Goal: Information Seeking & Learning: Learn about a topic

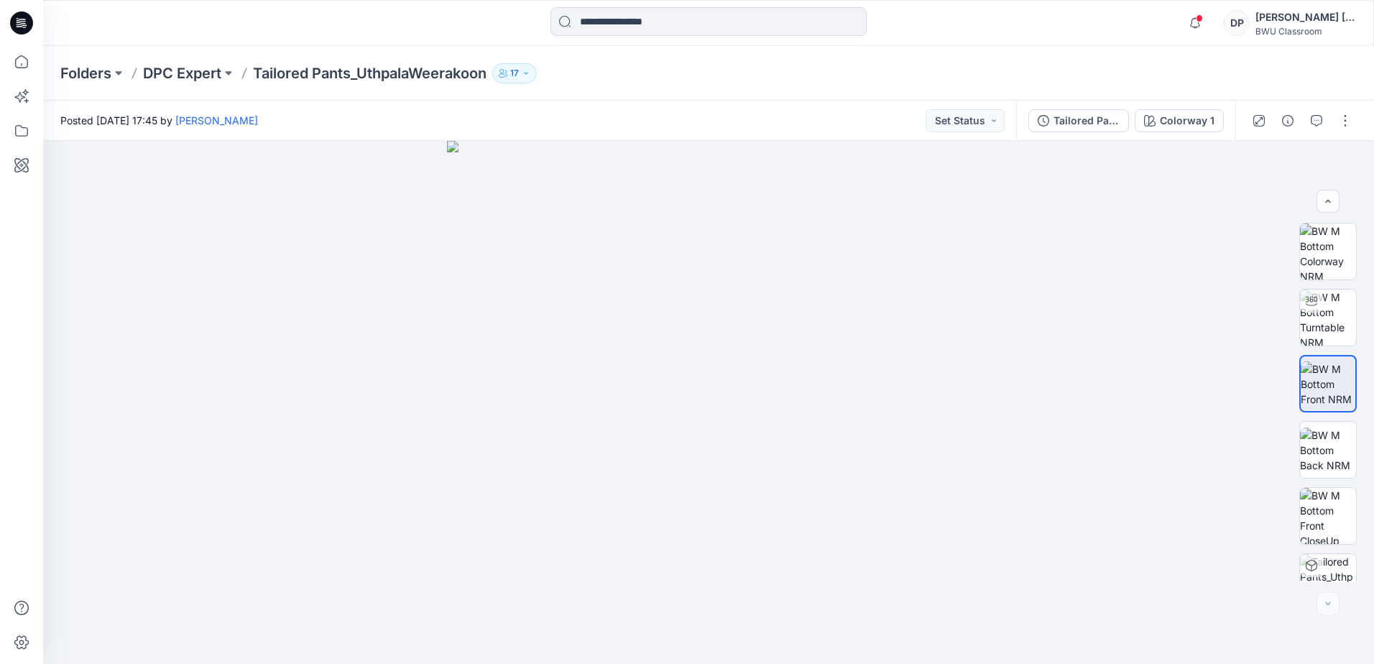
scroll to position [95, 0]
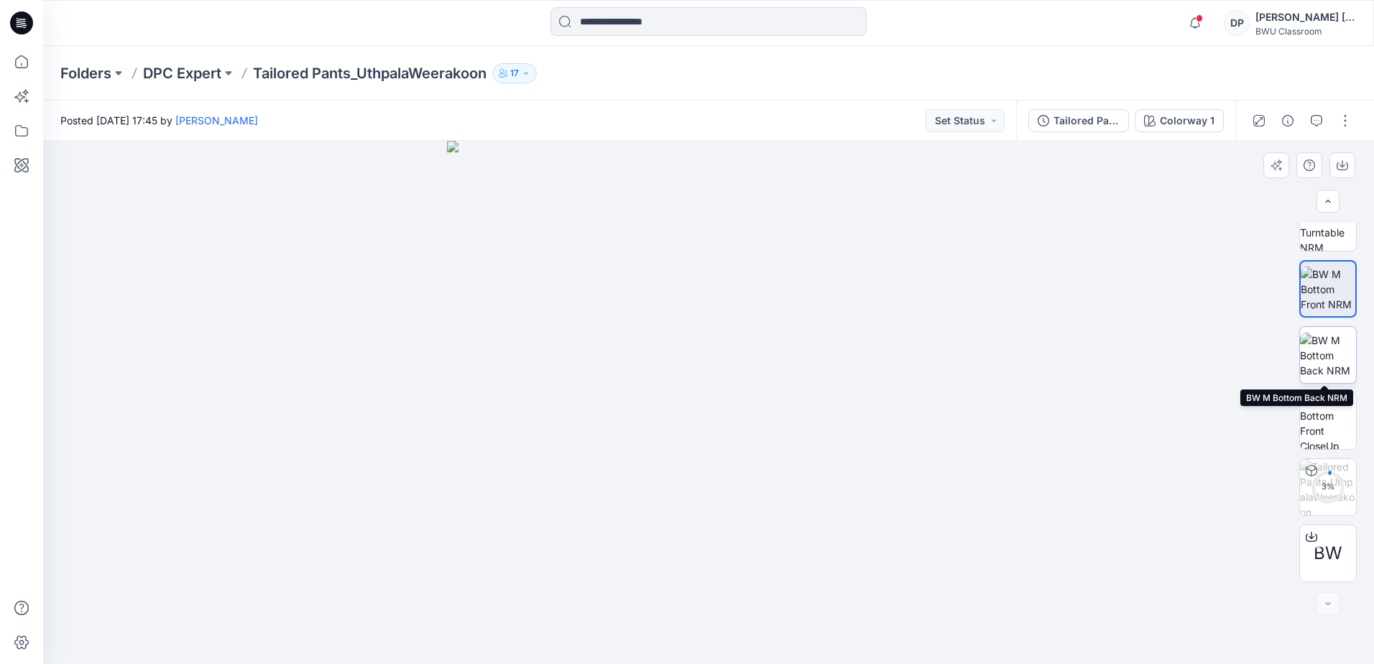
click at [1333, 353] on img at bounding box center [1328, 355] width 56 height 45
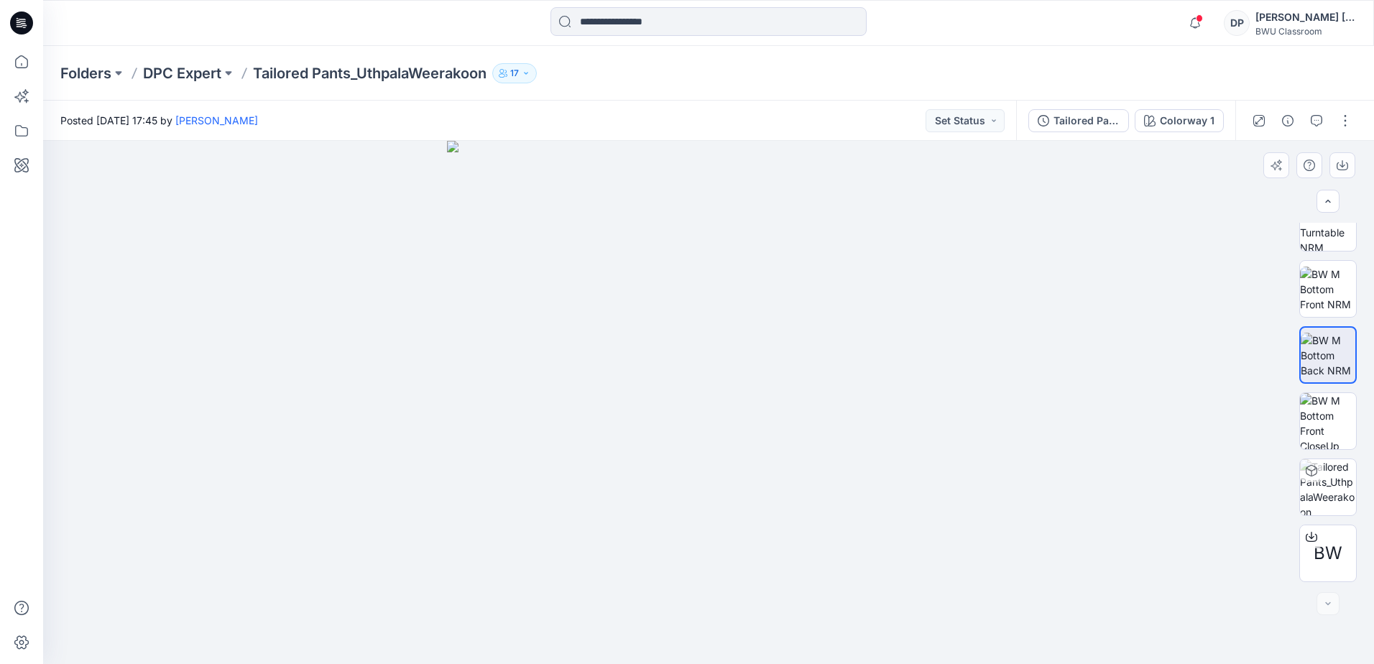
drag, startPoint x: 636, startPoint y: 320, endPoint x: 625, endPoint y: 328, distance: 13.8
click at [625, 328] on img at bounding box center [708, 402] width 523 height 523
drag, startPoint x: 844, startPoint y: 443, endPoint x: 874, endPoint y: 346, distance: 101.6
click at [874, 346] on img at bounding box center [708, 402] width 523 height 523
drag, startPoint x: 624, startPoint y: 295, endPoint x: 845, endPoint y: 304, distance: 221.5
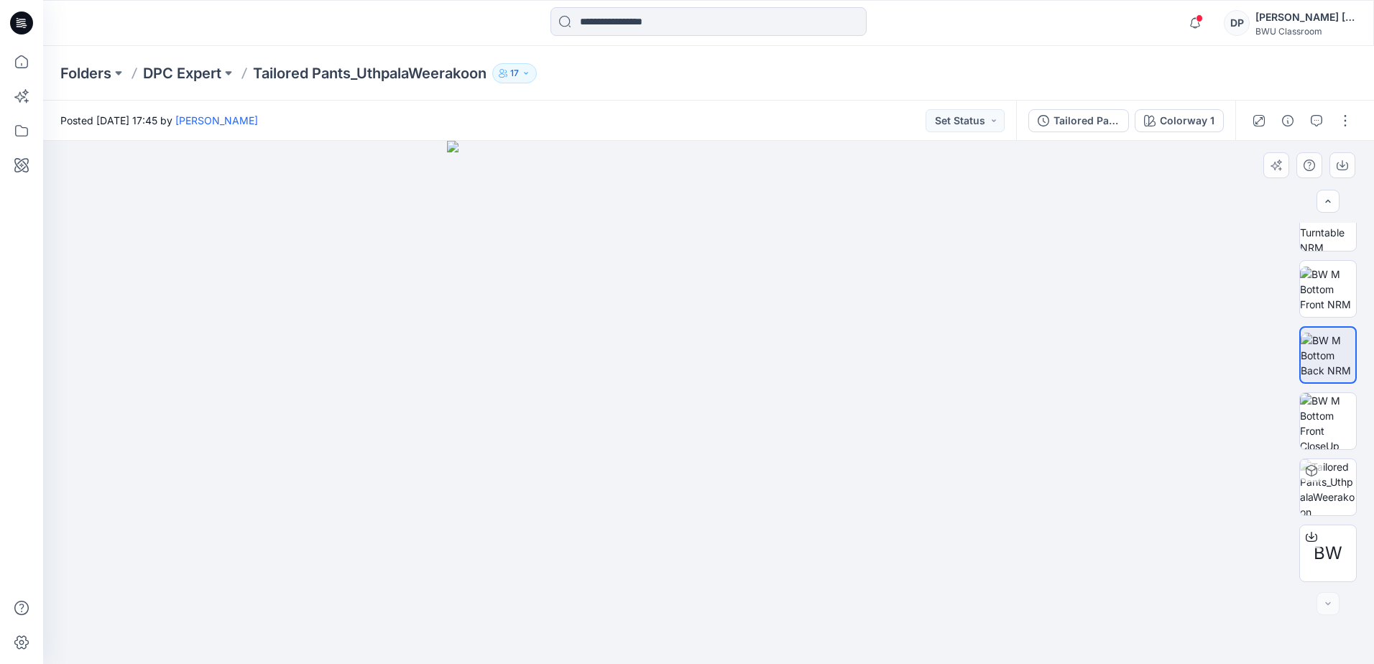
click at [845, 304] on img at bounding box center [708, 402] width 523 height 523
click at [209, 75] on p "DPC Expert" at bounding box center [182, 73] width 78 height 20
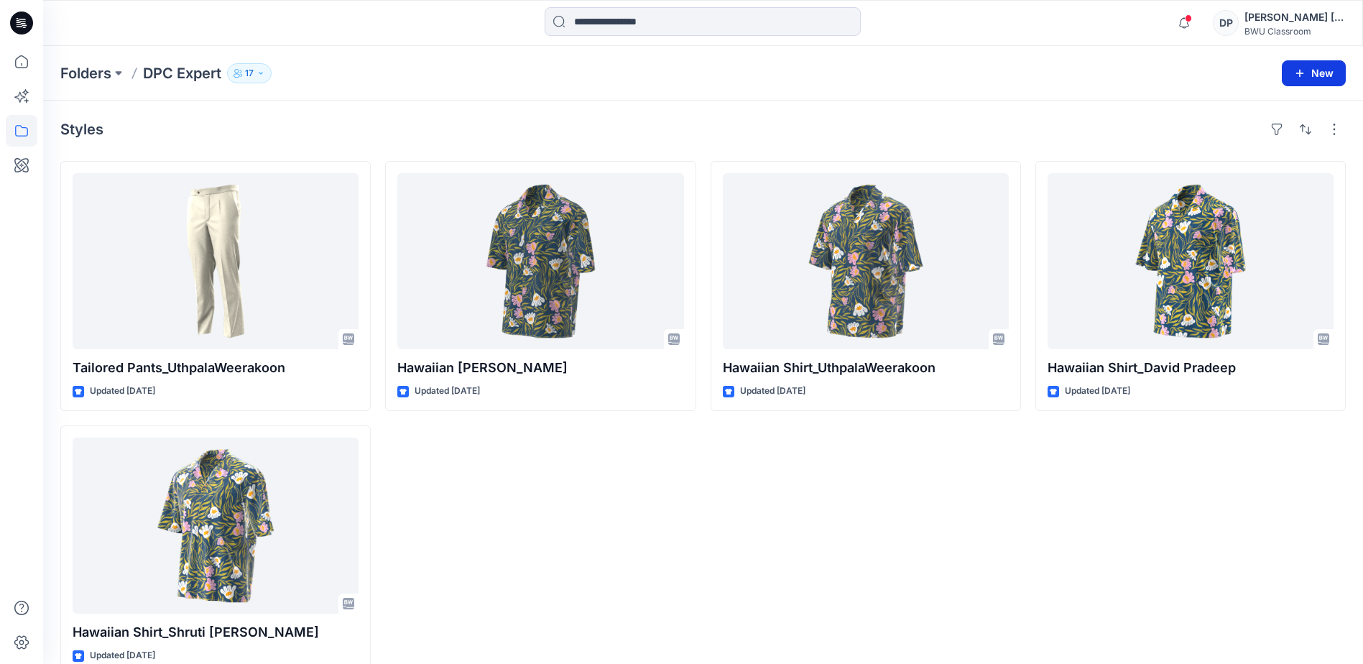
click at [1304, 80] on button "New" at bounding box center [1314, 73] width 64 height 26
click at [753, 484] on div "Hawaiian Shirt_UthpalaWeerakoon Updated [DATE]" at bounding box center [866, 418] width 310 height 514
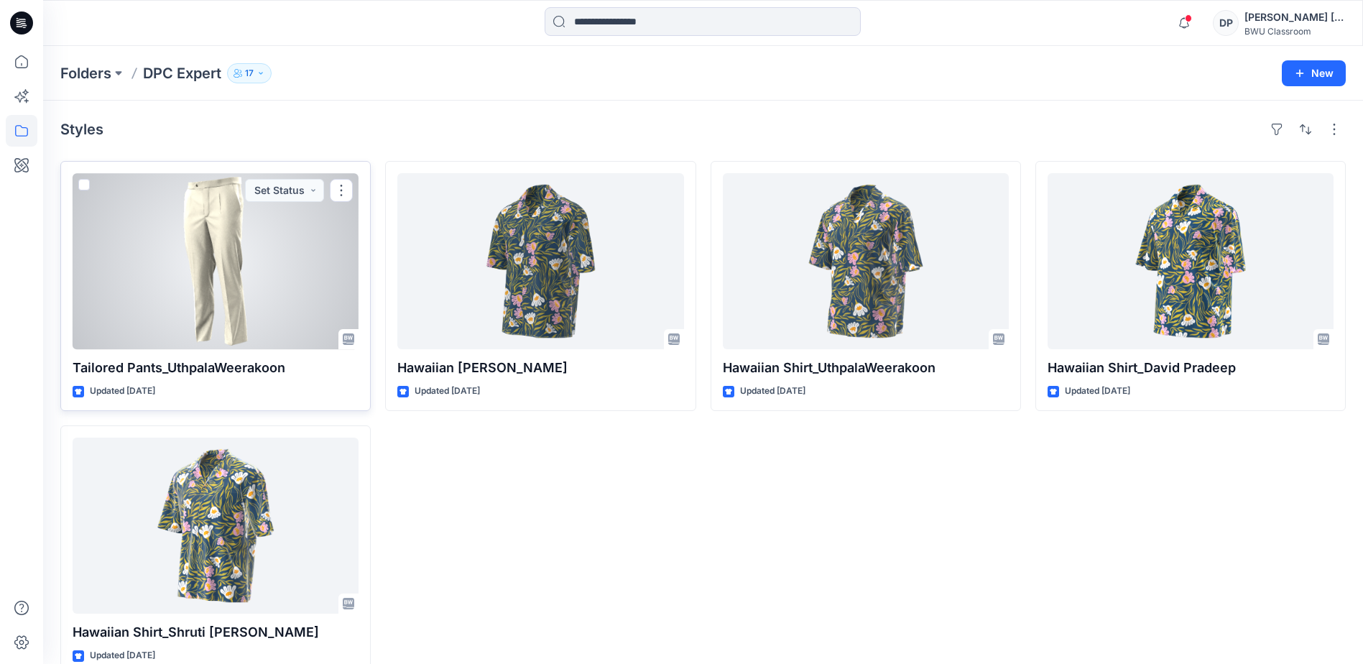
click at [318, 262] on div at bounding box center [216, 261] width 286 height 176
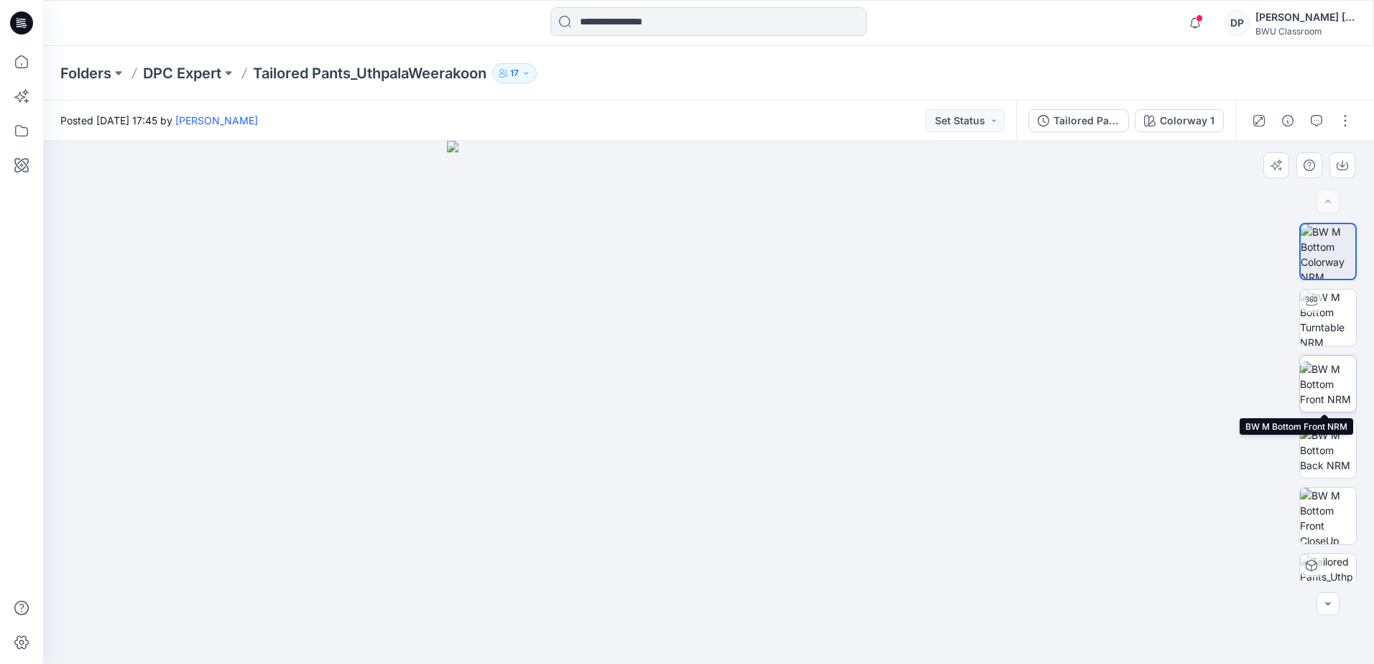
click at [1334, 377] on img at bounding box center [1328, 383] width 56 height 45
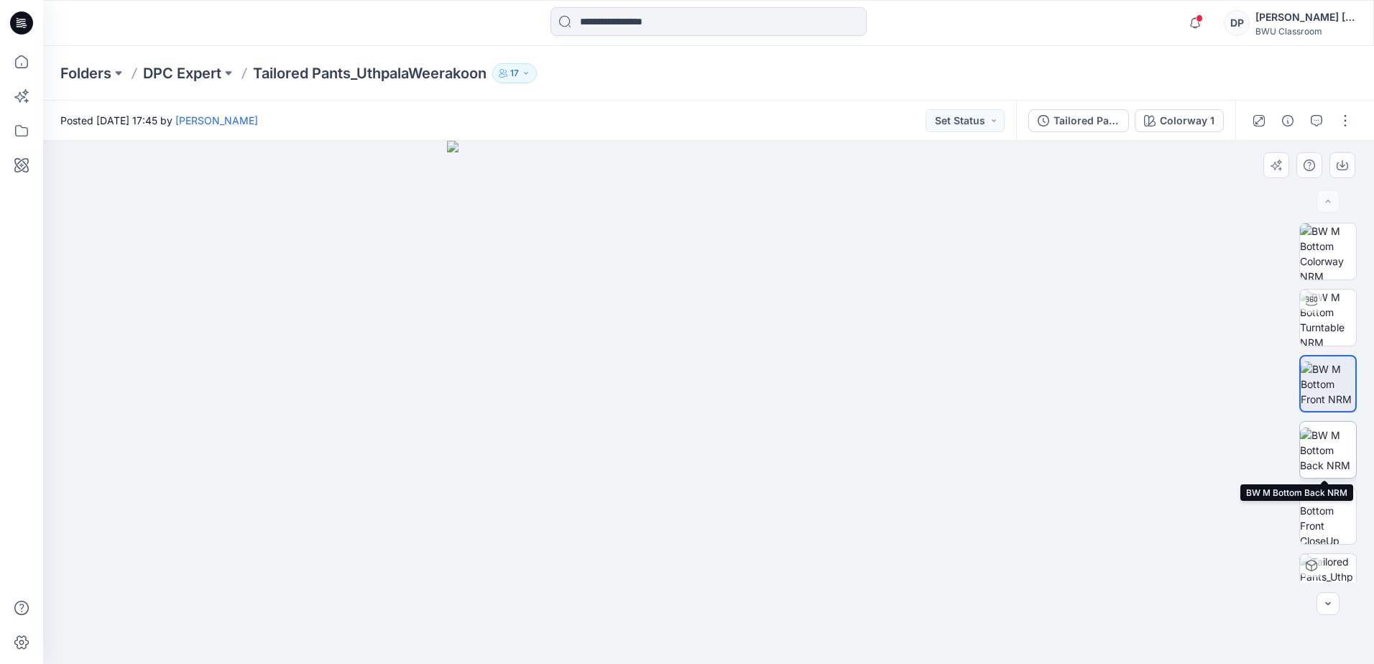
click at [1333, 461] on img at bounding box center [1328, 450] width 56 height 45
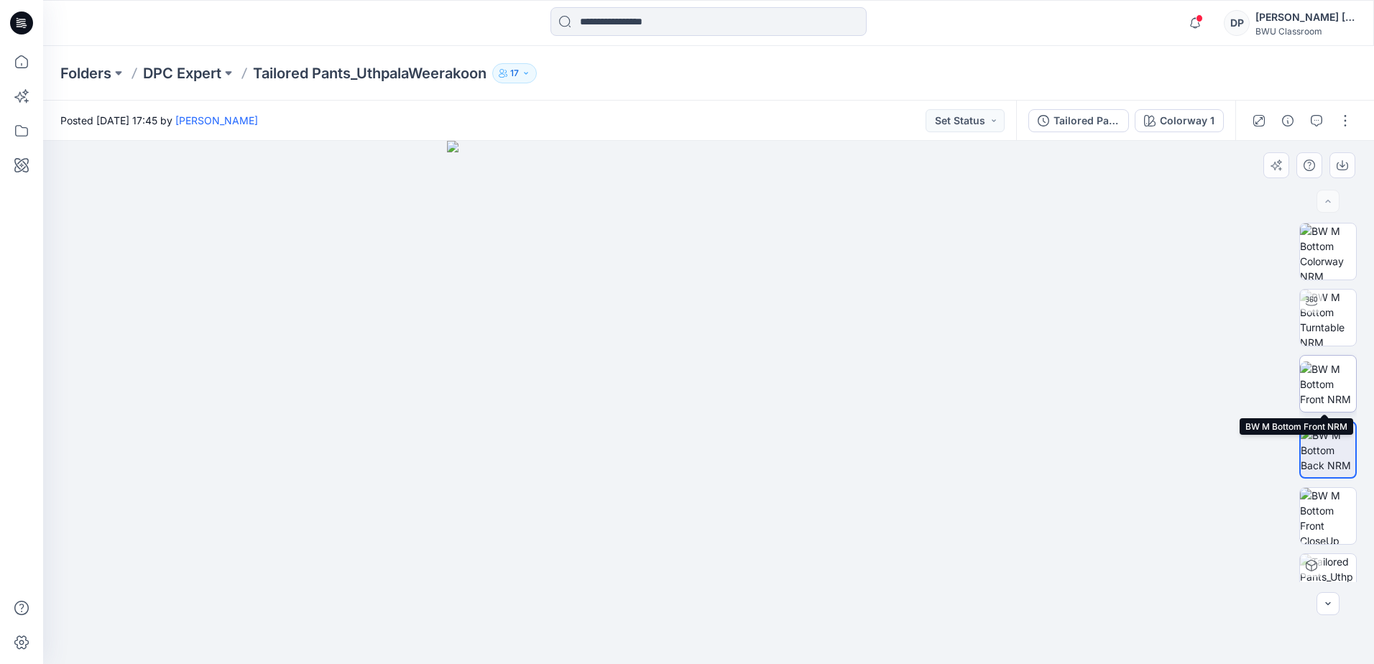
click at [1306, 363] on img at bounding box center [1328, 383] width 56 height 45
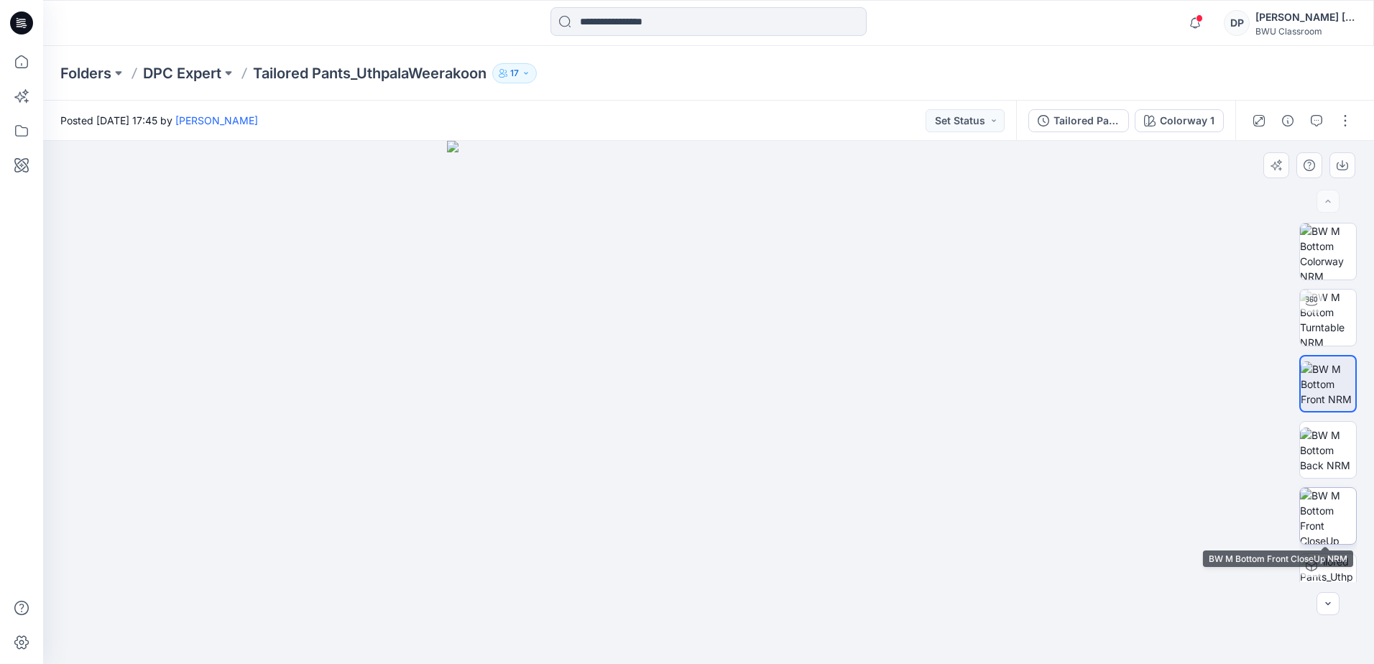
scroll to position [95, 0]
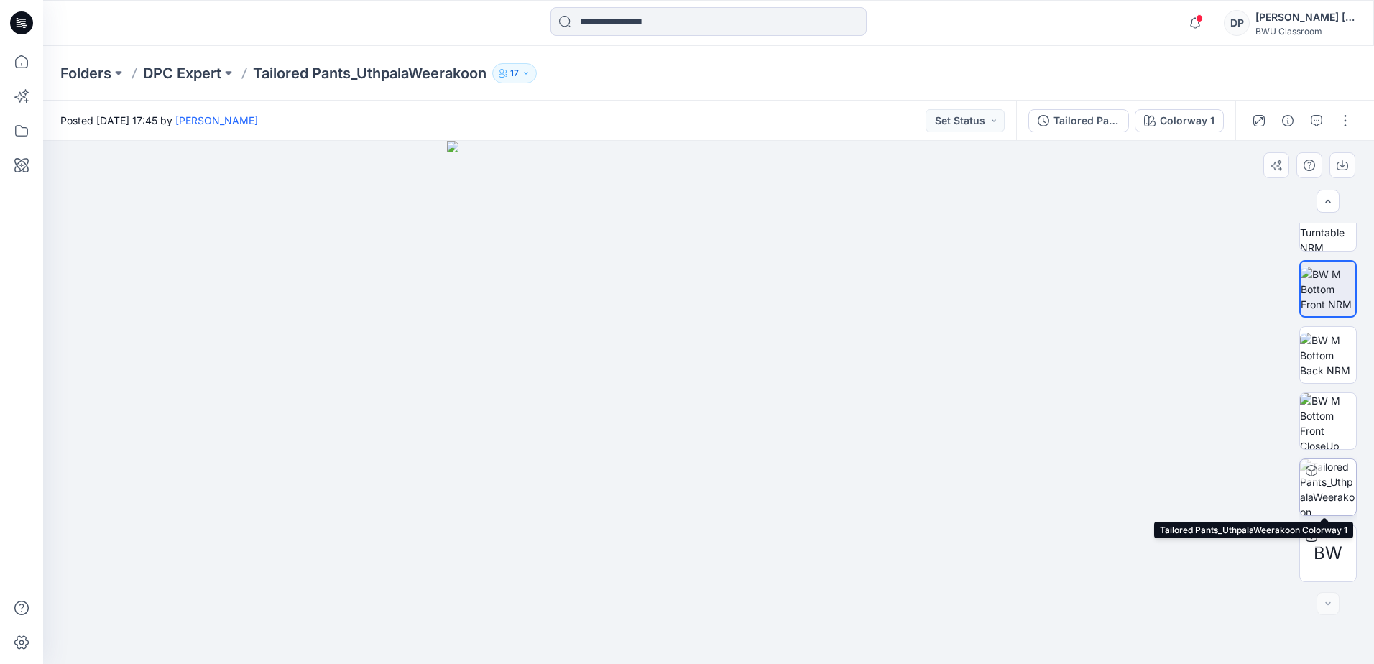
click at [1331, 492] on img at bounding box center [1328, 487] width 56 height 56
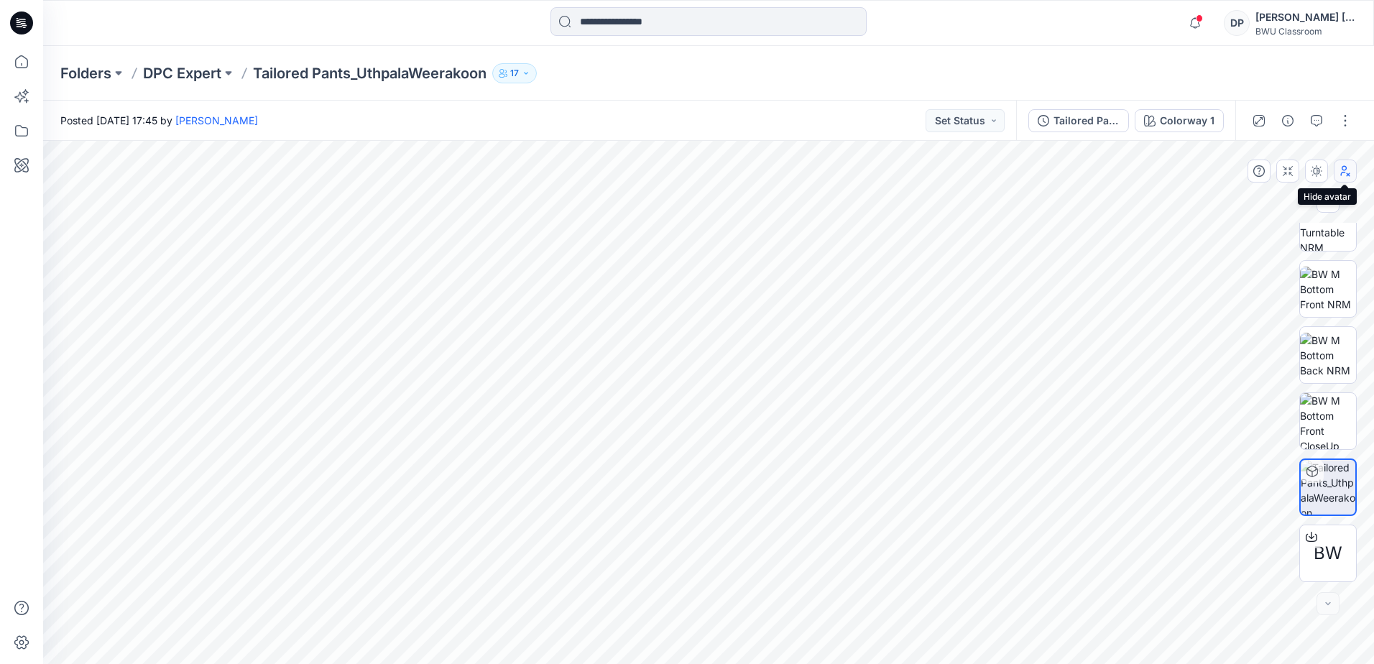
click at [1348, 179] on button "button" at bounding box center [1345, 171] width 23 height 23
